Goal: Information Seeking & Learning: Learn about a topic

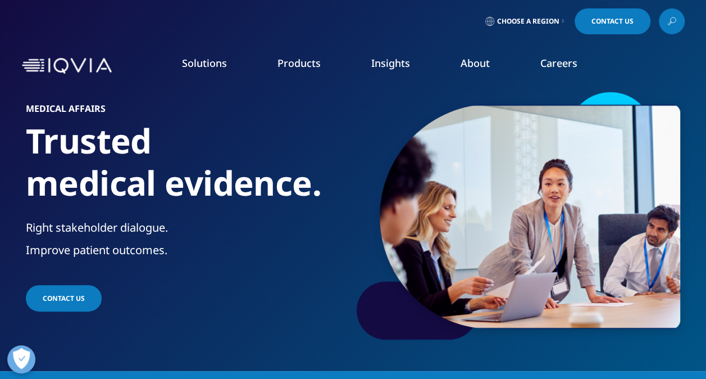
click at [508, 52] on nav "Solutions quick find a capability Clear Search Loading SOLUTIONS Research & Dev…" at bounding box center [400, 65] width 568 height 53
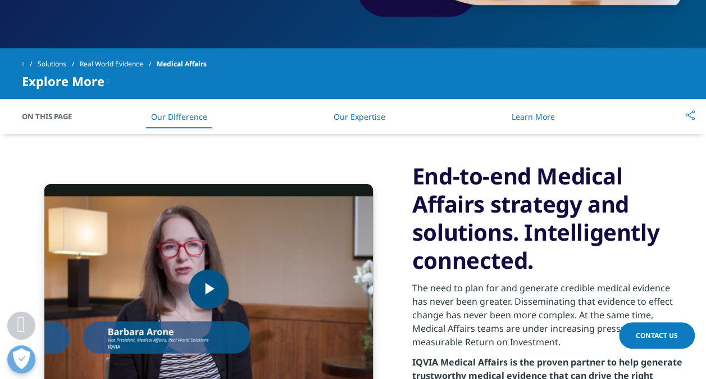
scroll to position [393, 0]
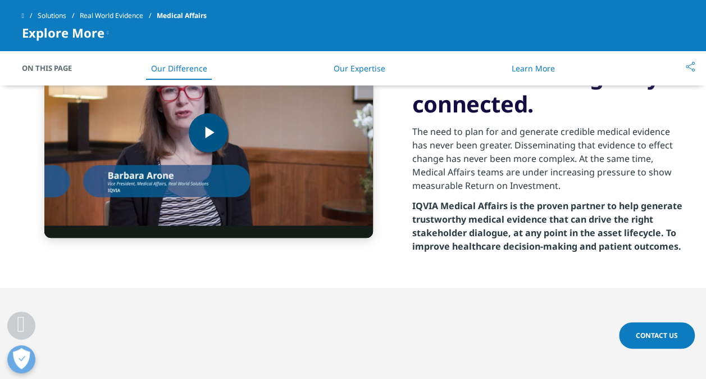
click at [208, 133] on span "Video Player" at bounding box center [208, 133] width 0 height 0
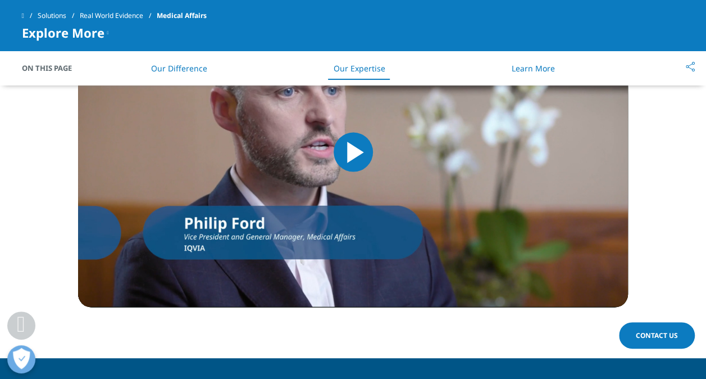
scroll to position [1067, 0]
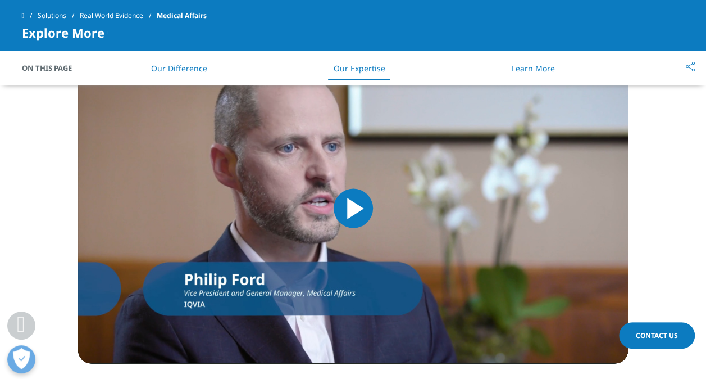
click at [353, 208] on span "Video Player" at bounding box center [353, 208] width 0 height 0
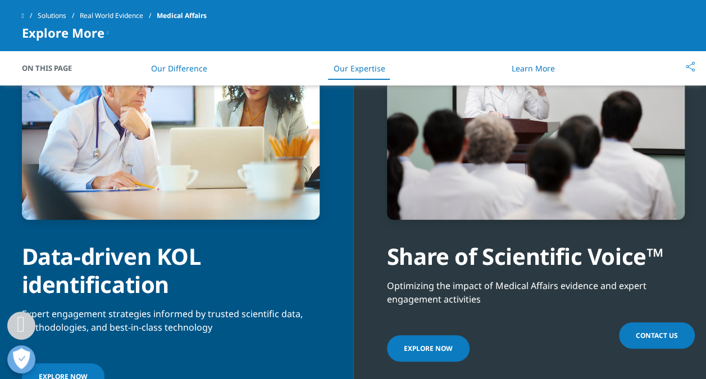
scroll to position [1854, 0]
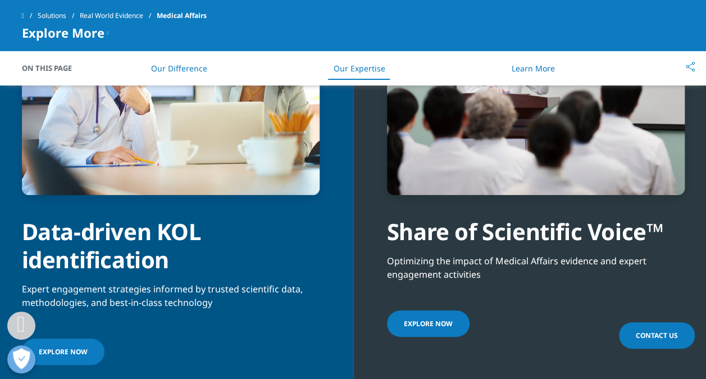
click at [453, 327] on link "Explore now" at bounding box center [428, 323] width 83 height 26
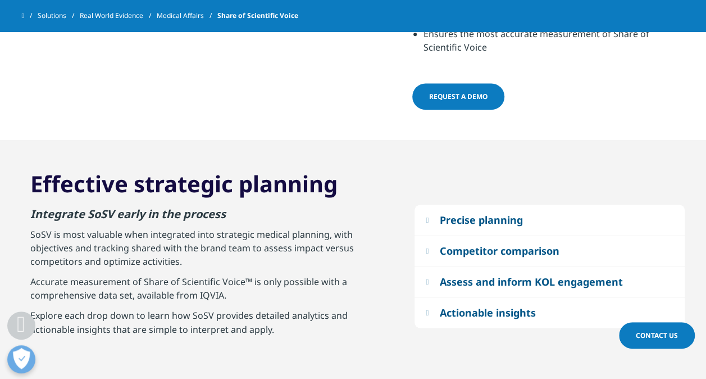
scroll to position [786, 0]
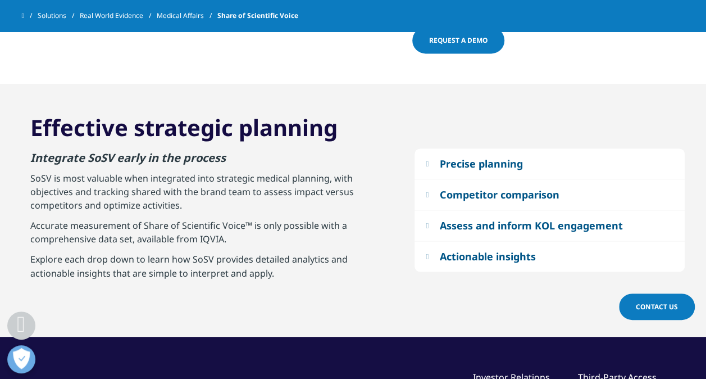
click at [426, 160] on em at bounding box center [427, 163] width 3 height 7
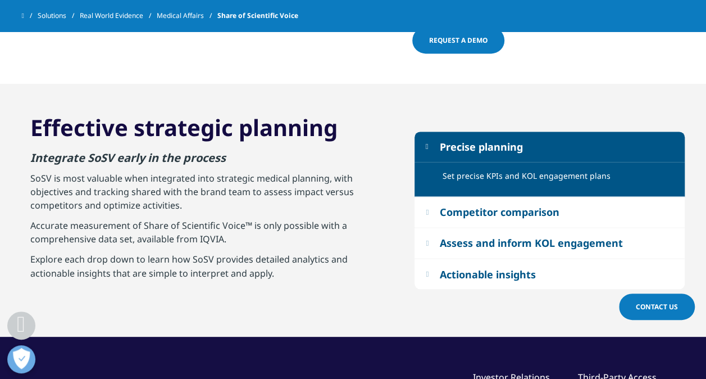
click at [426, 208] on em at bounding box center [427, 211] width 3 height 7
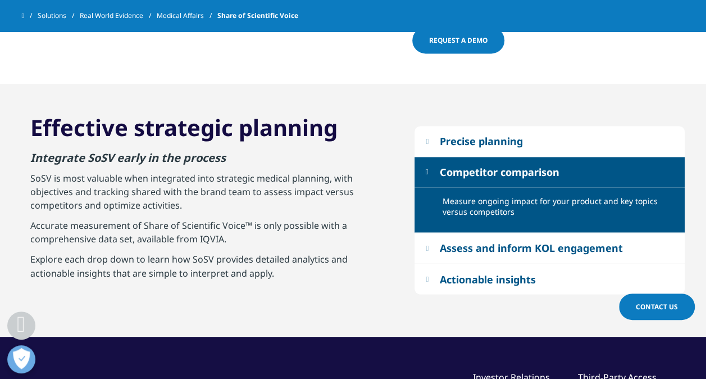
click at [429, 244] on em at bounding box center [427, 247] width 3 height 7
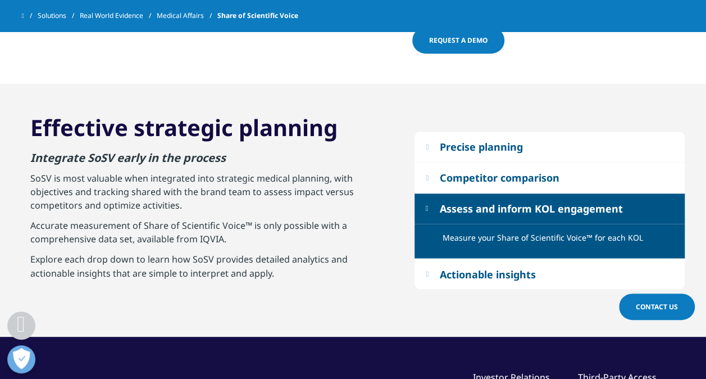
click at [423, 258] on button "Actionable insights" at bounding box center [550, 273] width 270 height 30
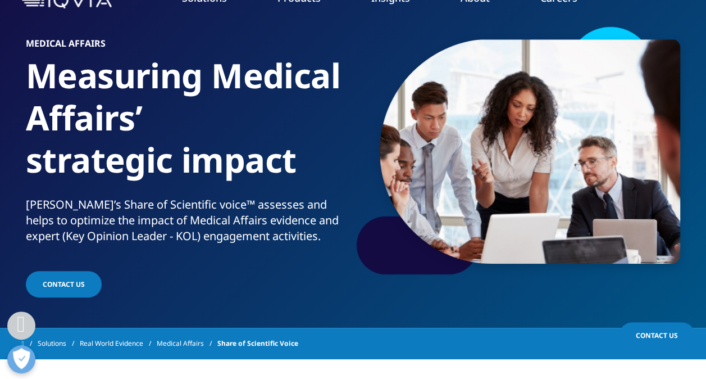
scroll to position [0, 0]
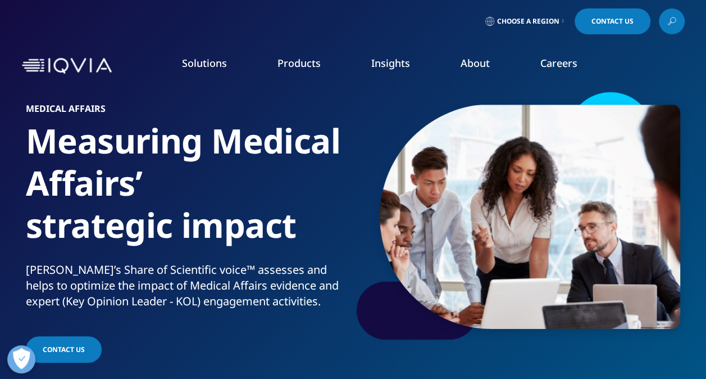
click at [387, 263] on link "SmartSolve eQMS" at bounding box center [447, 258] width 161 height 12
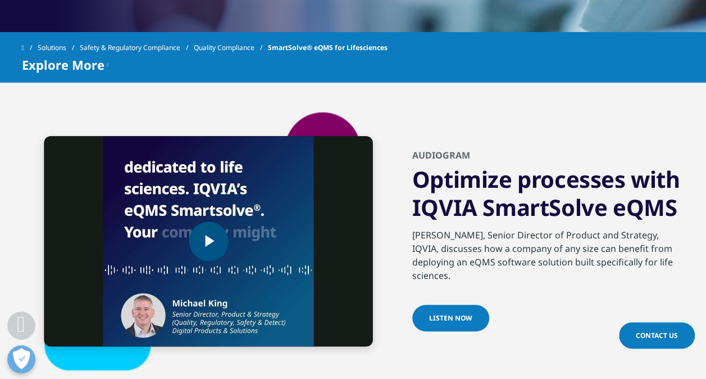
scroll to position [449, 0]
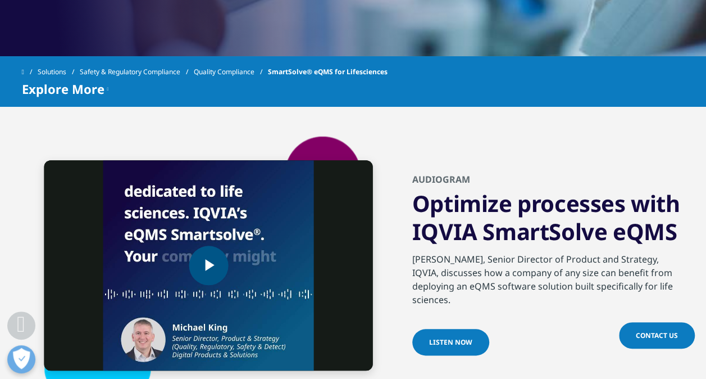
click at [208, 265] on span "Video Player" at bounding box center [208, 265] width 0 height 0
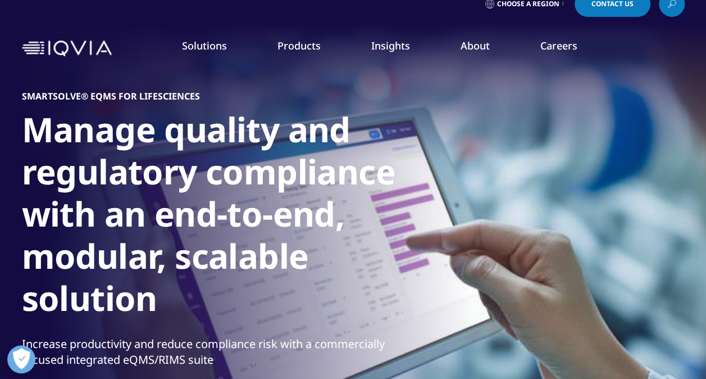
scroll to position [0, 0]
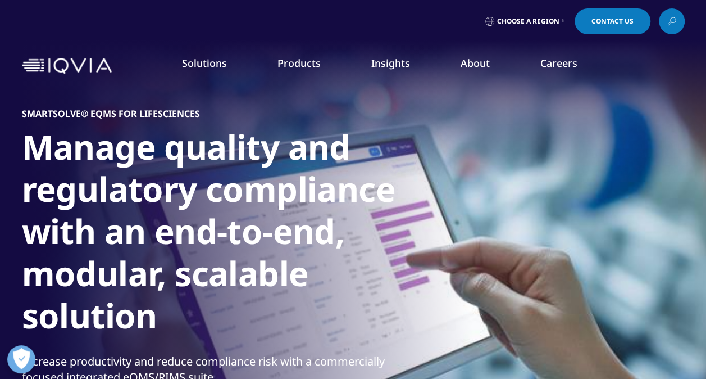
click at [236, 210] on link "Emerging Biopharma" at bounding box center [271, 206] width 164 height 12
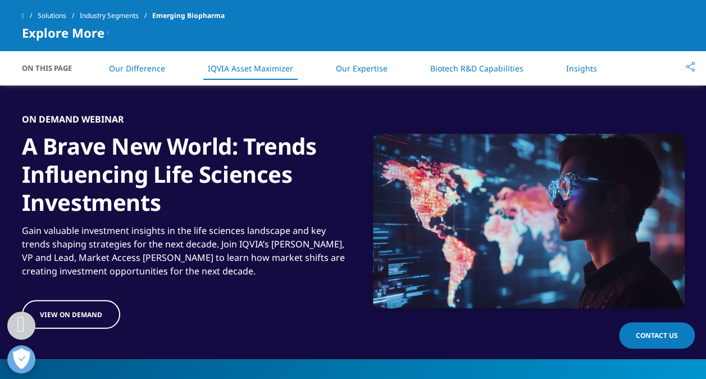
scroll to position [1460, 0]
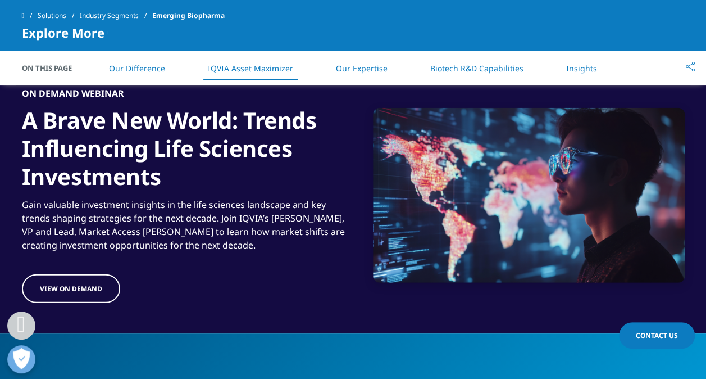
click at [61, 291] on span "View On Demand" at bounding box center [71, 289] width 62 height 10
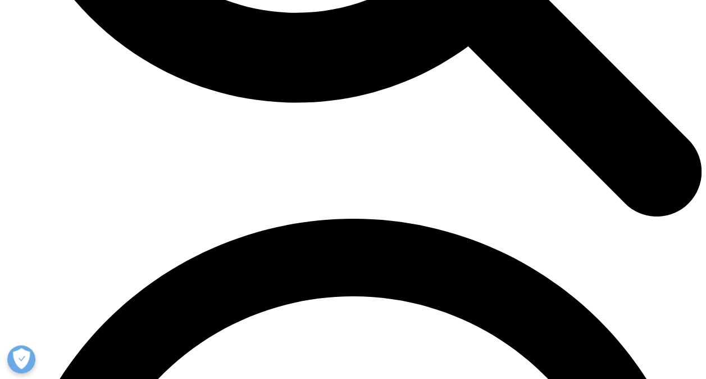
scroll to position [1180, 0]
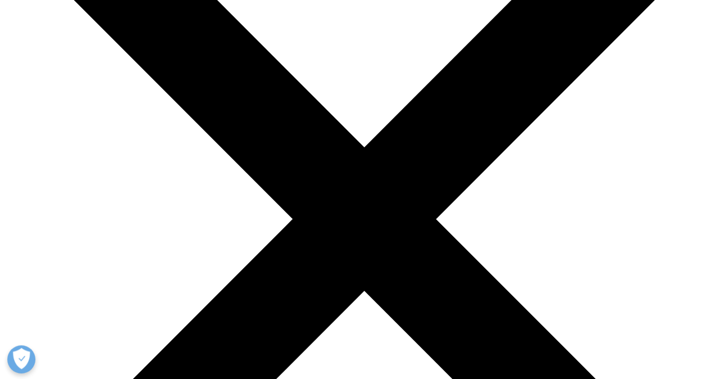
scroll to position [3280, 0]
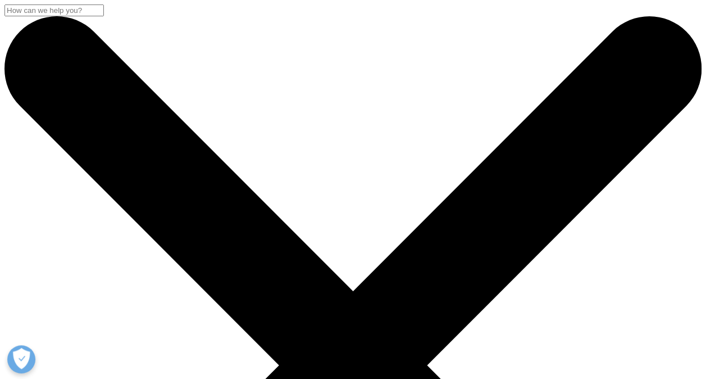
scroll to position [251, 663]
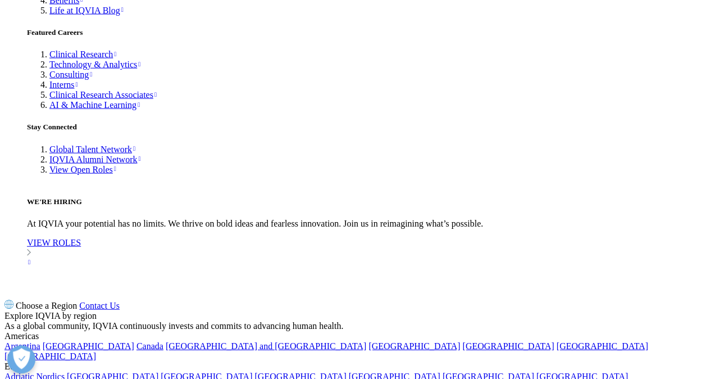
scroll to position [3366, 0]
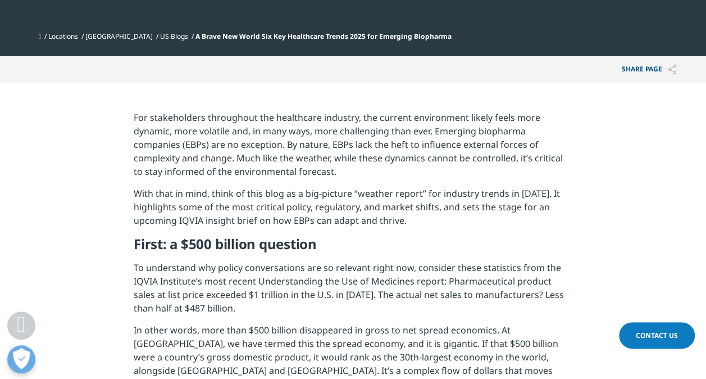
scroll to position [449, 0]
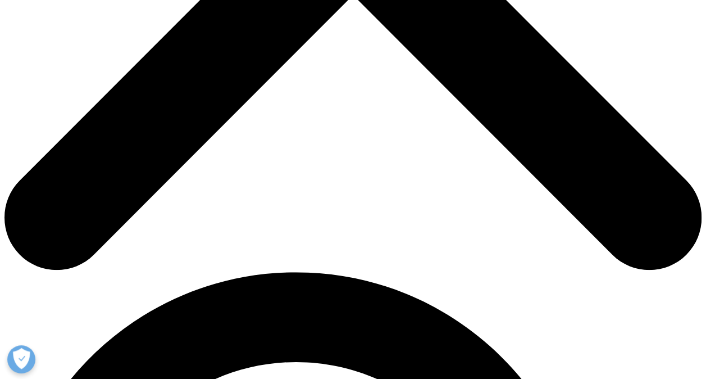
scroll to position [506, 0]
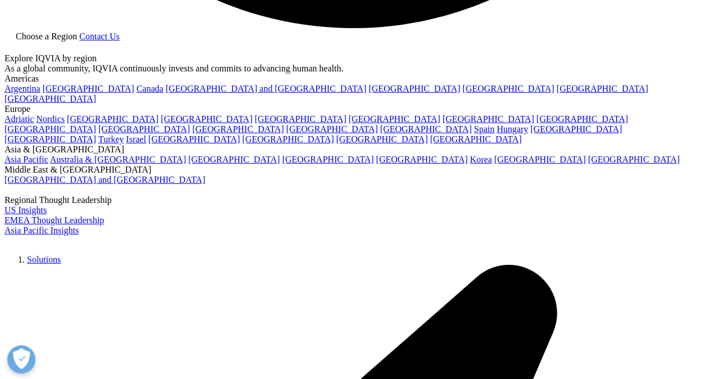
scroll to position [1935, 0]
